Goal: Transaction & Acquisition: Purchase product/service

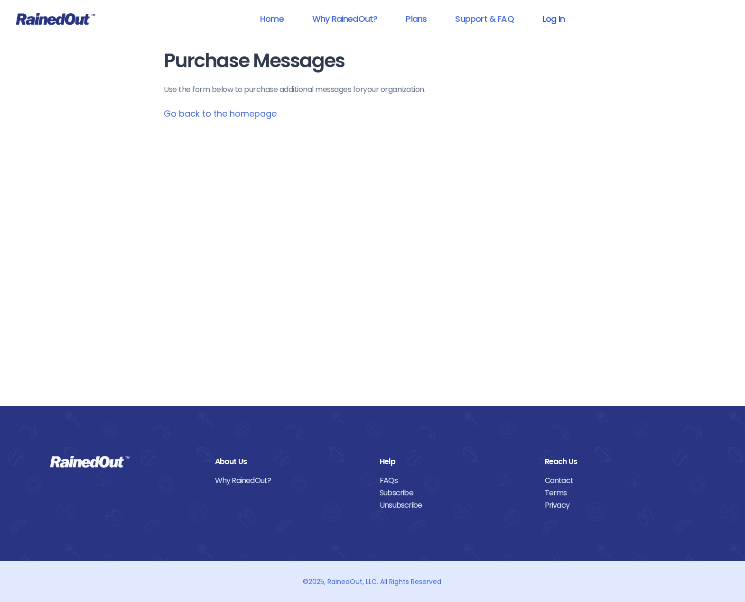
click at [555, 21] on link "Log In" at bounding box center [553, 18] width 47 height 21
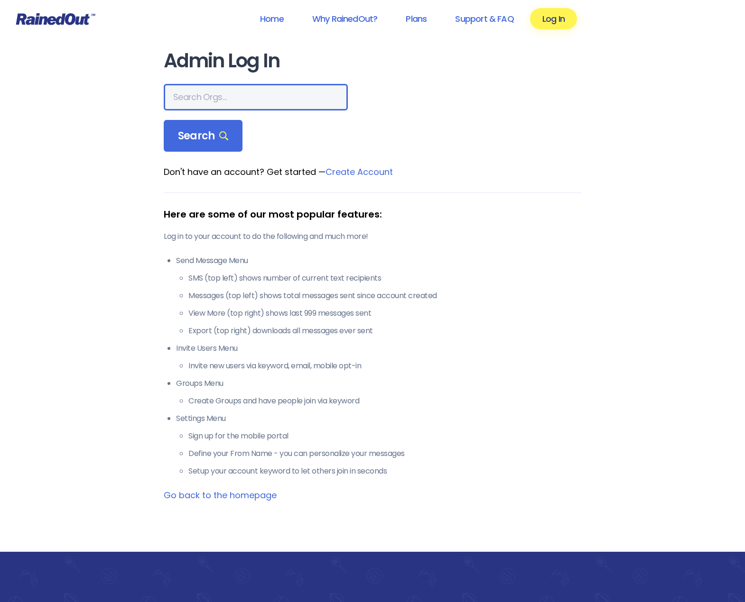
click at [218, 106] on input "text" at bounding box center [256, 97] width 184 height 27
type input "city of [GEOGRAPHIC_DATA]"
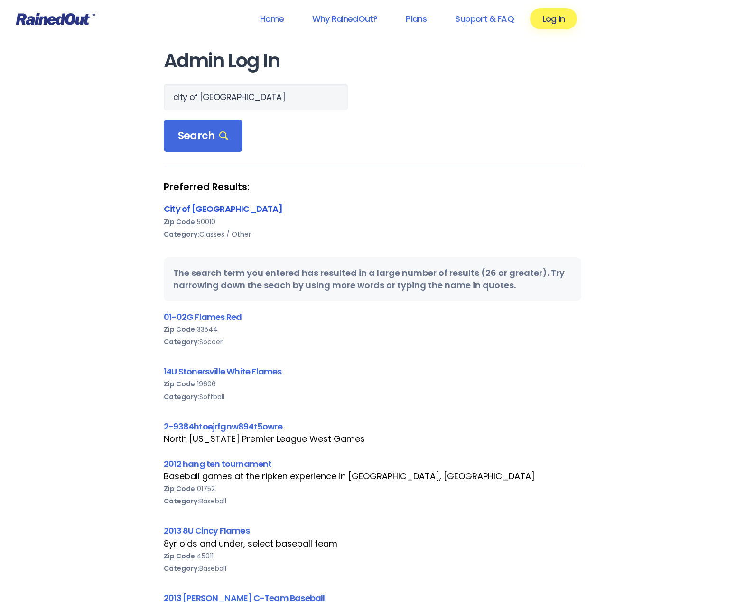
click at [195, 204] on link "City of [GEOGRAPHIC_DATA]" at bounding box center [223, 209] width 119 height 12
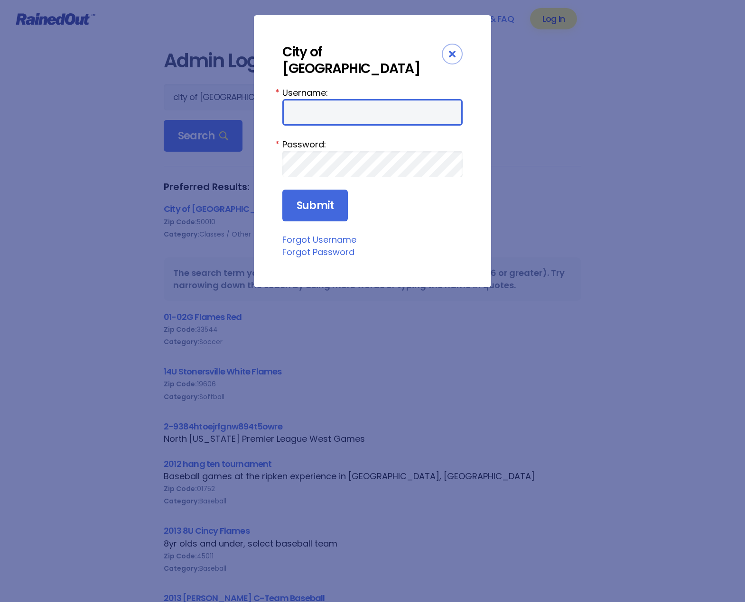
click at [322, 100] on input "Username:" at bounding box center [372, 112] width 180 height 27
type input "[PERSON_NAME][EMAIL_ADDRESS][PERSON_NAME][DOMAIN_NAME]"
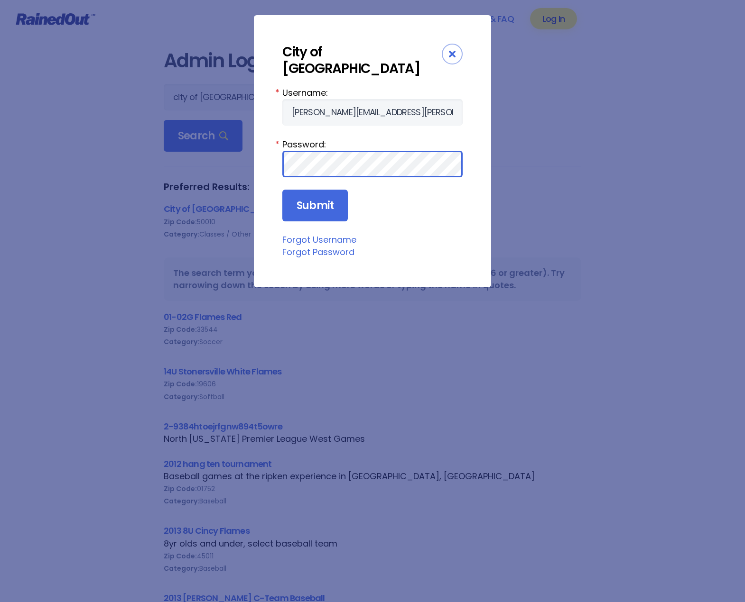
click at [282, 190] on input "Submit" at bounding box center [314, 206] width 65 height 32
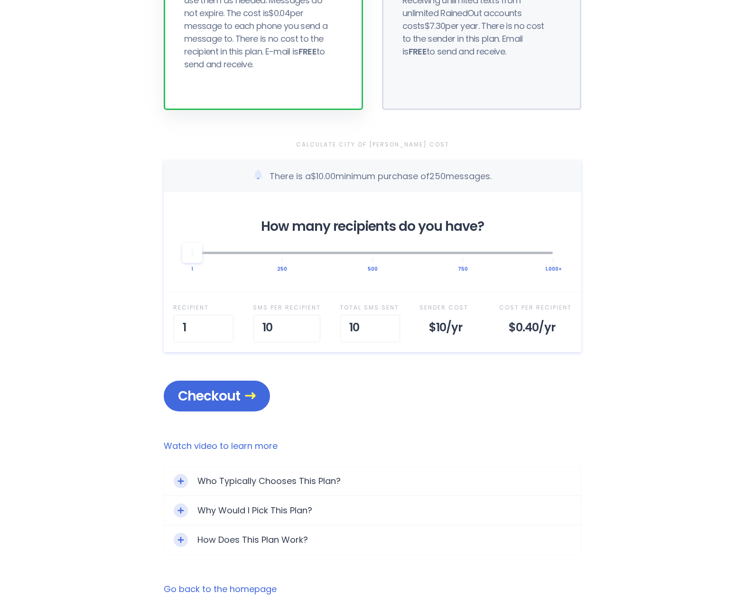
scroll to position [237, 0]
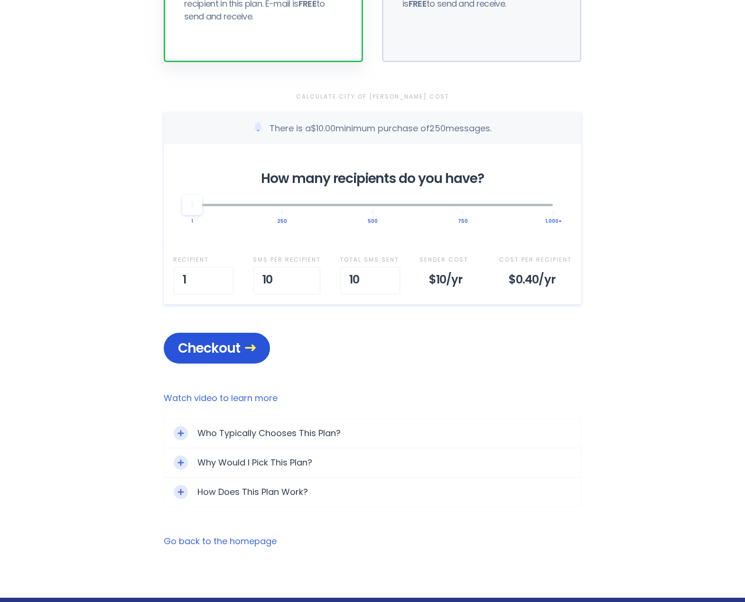
click at [223, 340] on span "Checkout" at bounding box center [217, 348] width 78 height 17
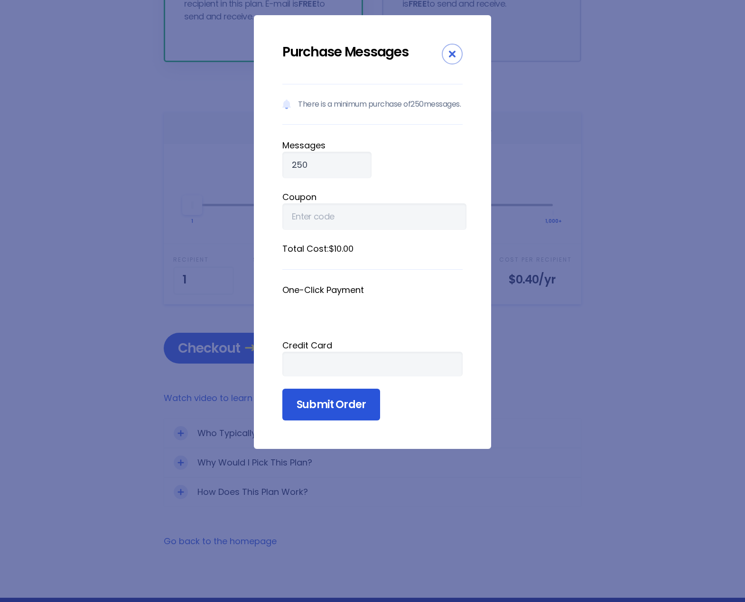
click at [360, 416] on input "Submit Order" at bounding box center [331, 405] width 98 height 32
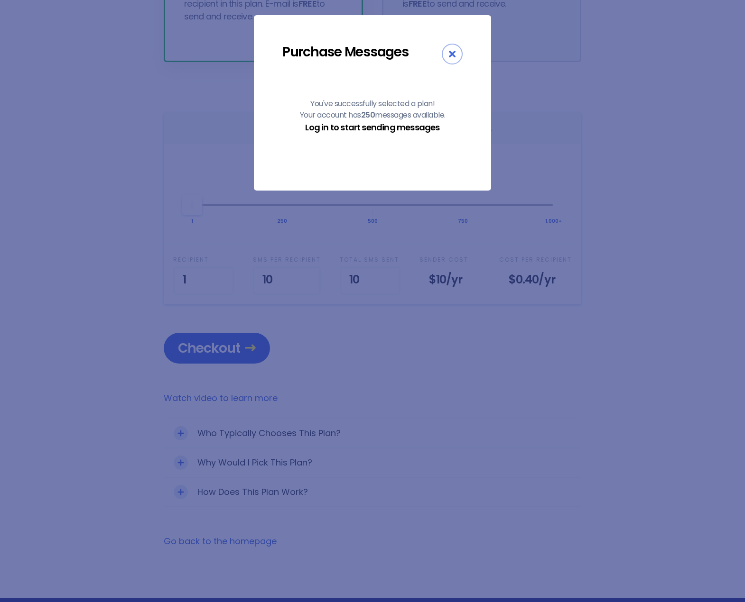
click at [406, 130] on link "Log in to start sending messages" at bounding box center [372, 127] width 134 height 12
